Goal: Task Accomplishment & Management: Manage account settings

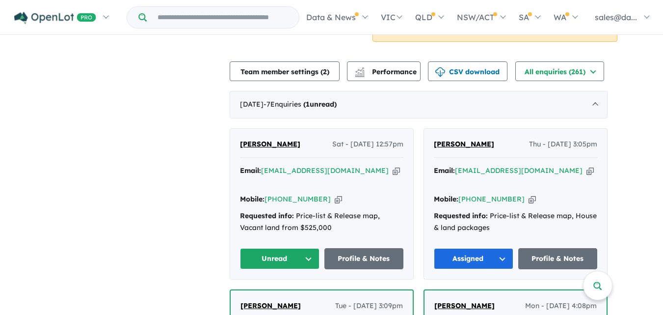
scroll to position [329, 0]
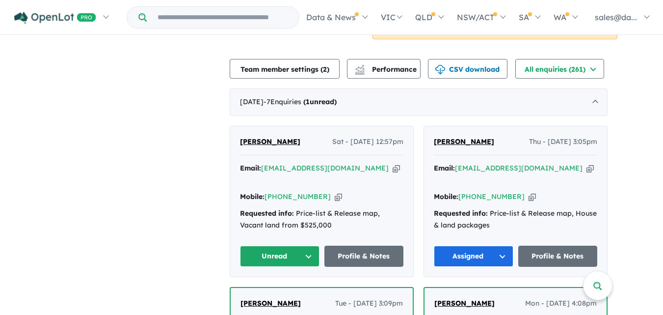
click at [317, 246] on button "Unread" at bounding box center [280, 256] width 80 height 21
click at [284, 291] on button "Assigned" at bounding box center [283, 302] width 85 height 23
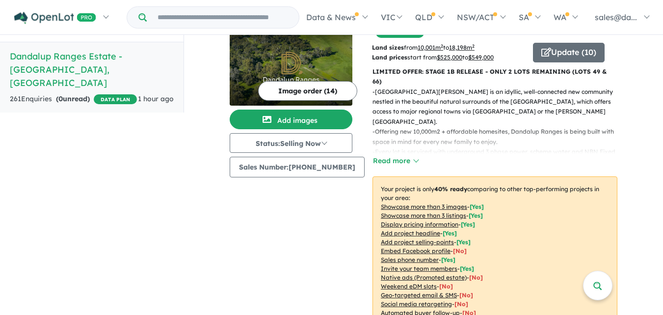
scroll to position [0, 0]
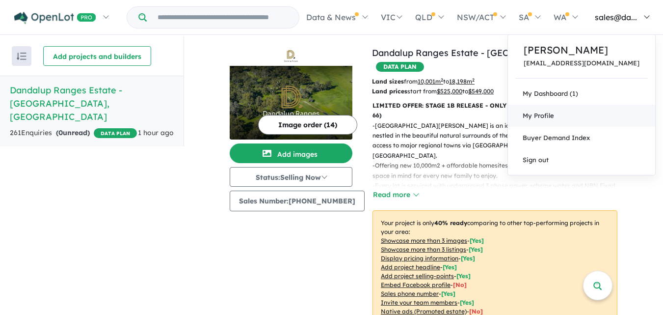
click at [554, 116] on span "My Profile" at bounding box center [538, 115] width 31 height 8
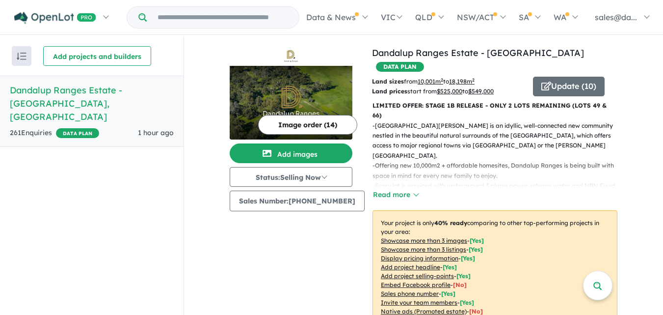
drag, startPoint x: 666, startPoint y: 43, endPoint x: 668, endPoint y: 161, distance: 117.9
click at [663, 161] on html "Skip to main content Homepage My Dashboard (1) Buyer Demand Index Suburb/Counci…" at bounding box center [331, 157] width 663 height 315
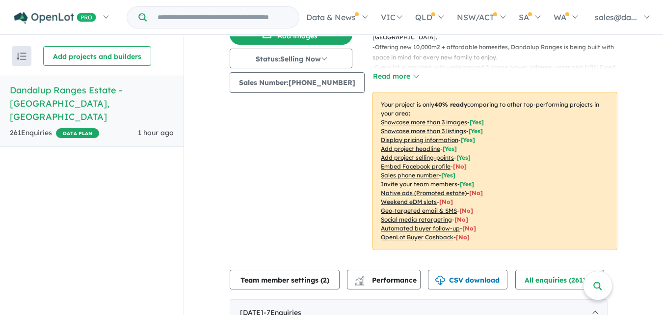
scroll to position [115, 0]
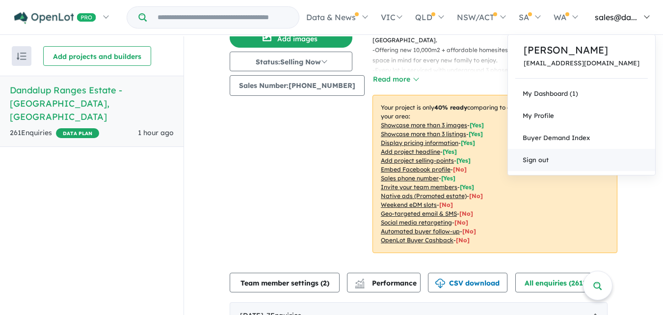
click at [562, 161] on link "Sign out" at bounding box center [581, 160] width 147 height 22
